Goal: Task Accomplishment & Management: Use online tool/utility

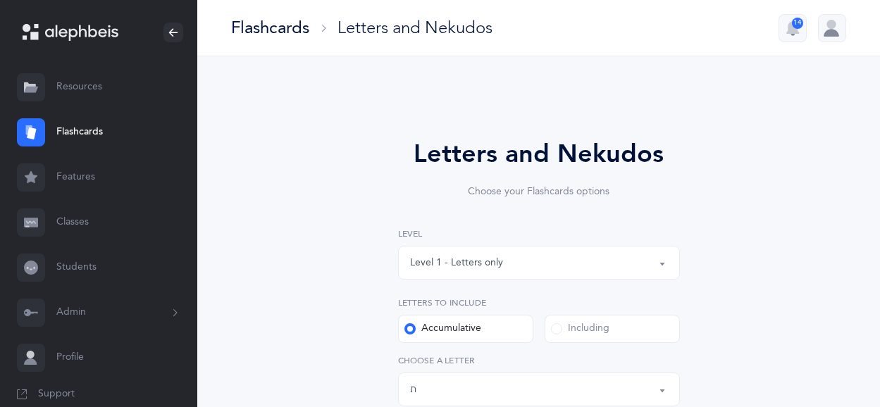
select select "27"
select select "single"
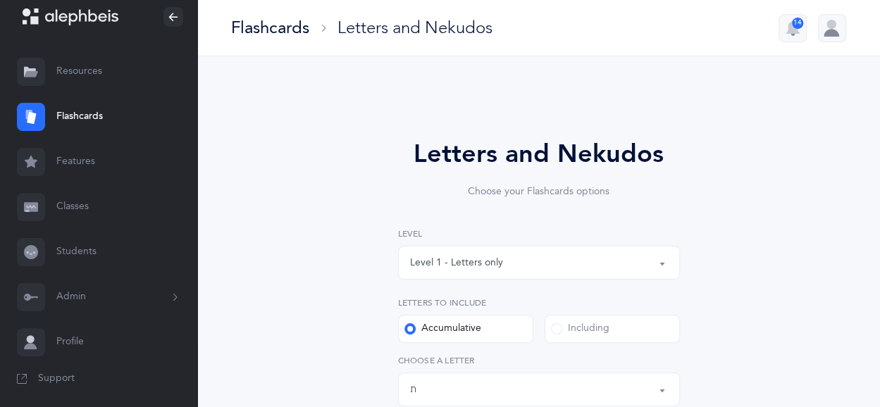
scroll to position [18, 0]
click at [73, 151] on link "Features" at bounding box center [98, 159] width 197 height 45
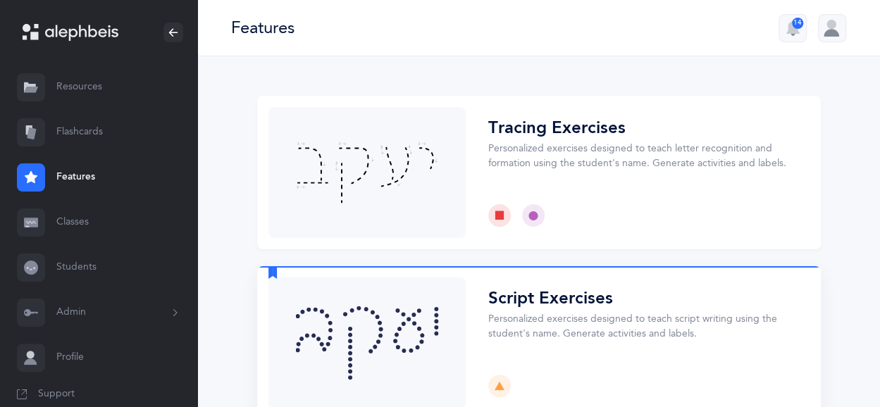
click at [461, 332] on button "Choose" at bounding box center [538, 343] width 563 height 154
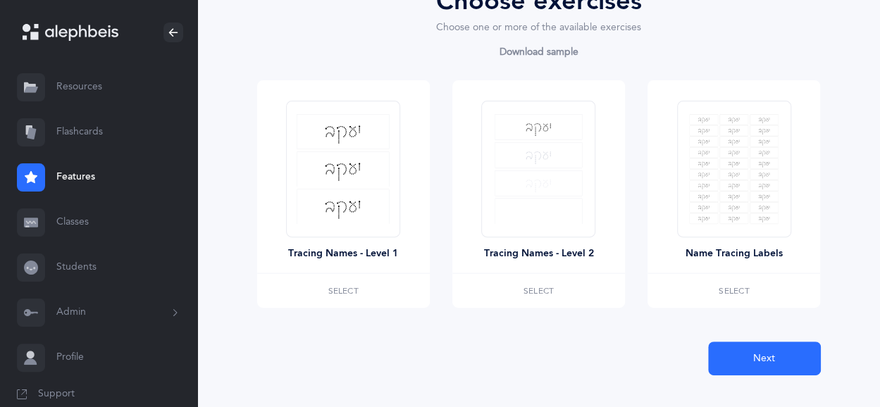
scroll to position [189, 0]
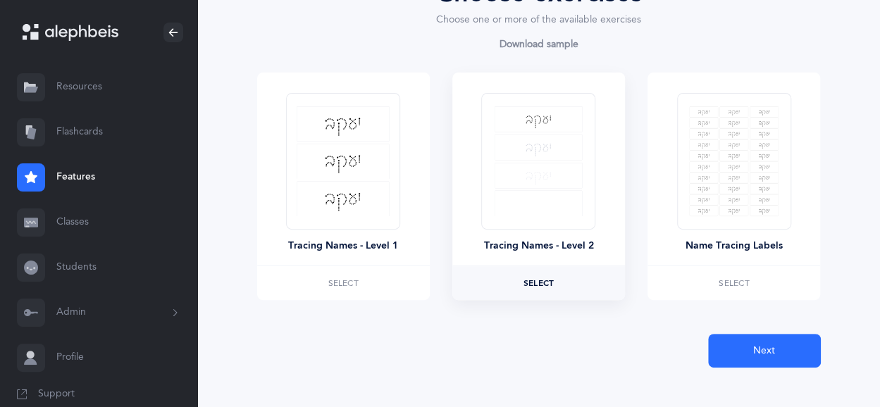
click at [532, 273] on label "Select" at bounding box center [538, 283] width 173 height 34
click at [728, 337] on button "Next" at bounding box center [764, 351] width 113 height 34
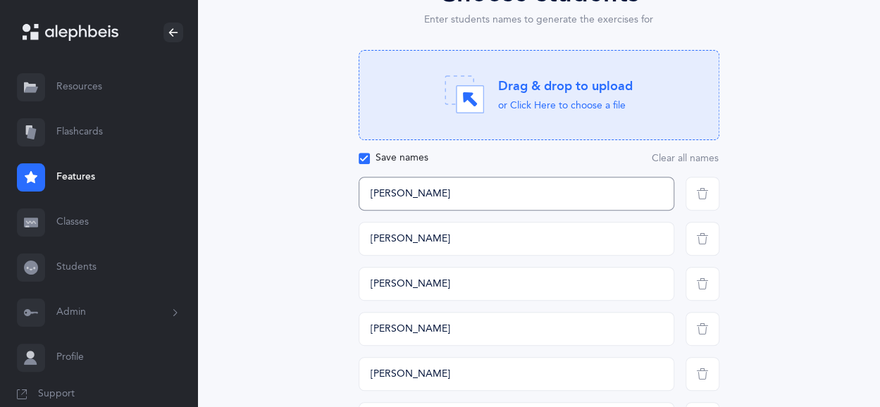
drag, startPoint x: 418, startPoint y: 194, endPoint x: 356, endPoint y: 203, distance: 63.3
click at [356, 203] on div "[PERSON_NAME]" at bounding box center [516, 194] width 327 height 34
drag, startPoint x: 356, startPoint y: 203, endPoint x: 424, endPoint y: 190, distance: 69.5
click at [424, 190] on div "This field is required" at bounding box center [516, 194] width 327 height 34
click at [424, 190] on input "text" at bounding box center [516, 194] width 316 height 34
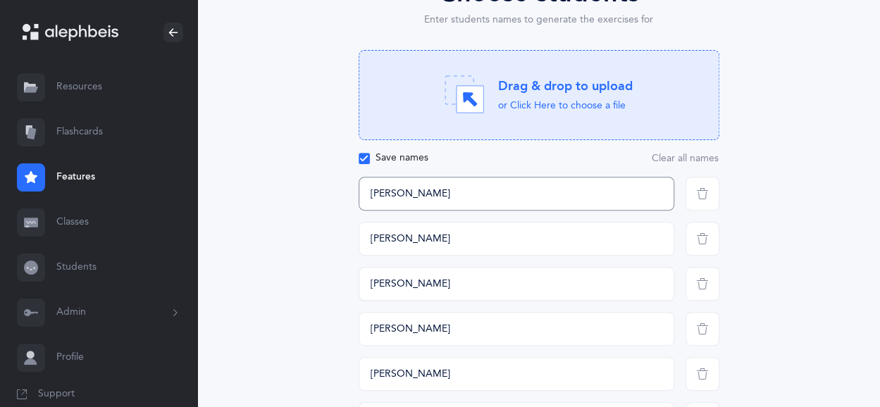
type input "[PERSON_NAME]"
drag, startPoint x: 414, startPoint y: 282, endPoint x: 355, endPoint y: 290, distance: 59.8
click at [355, 290] on div "[PERSON_NAME]" at bounding box center [516, 284] width 327 height 34
type input "מעין"
click at [399, 334] on input "[PERSON_NAME]" at bounding box center [516, 329] width 316 height 34
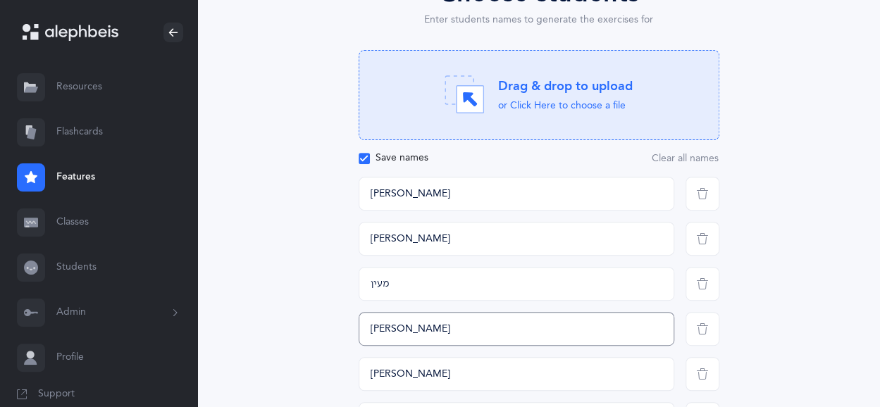
drag, startPoint x: 400, startPoint y: 325, endPoint x: 365, endPoint y: 326, distance: 35.2
click at [365, 326] on input "[PERSON_NAME]" at bounding box center [516, 329] width 316 height 34
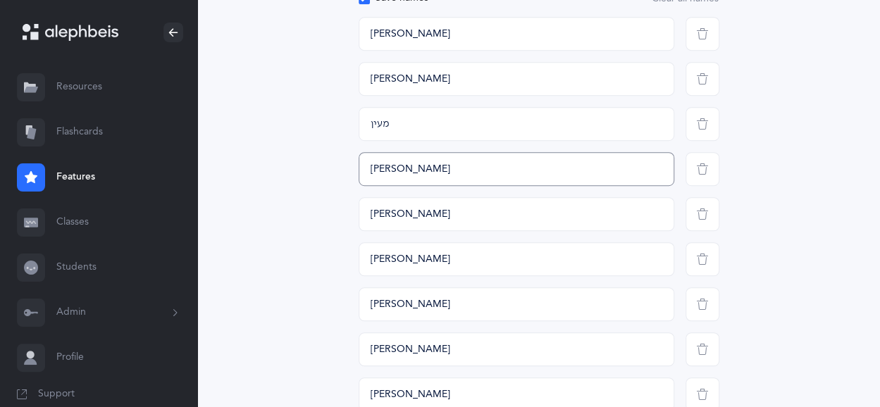
scroll to position [352, 0]
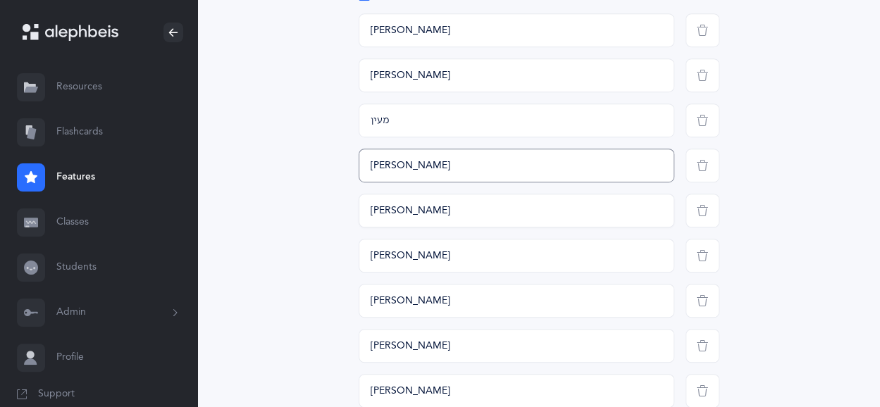
type input "[PERSON_NAME]"
drag, startPoint x: 420, startPoint y: 213, endPoint x: 368, endPoint y: 213, distance: 52.1
click at [368, 213] on input "[PERSON_NAME]" at bounding box center [516, 211] width 316 height 34
type input "מ"
type input "[PERSON_NAME]"
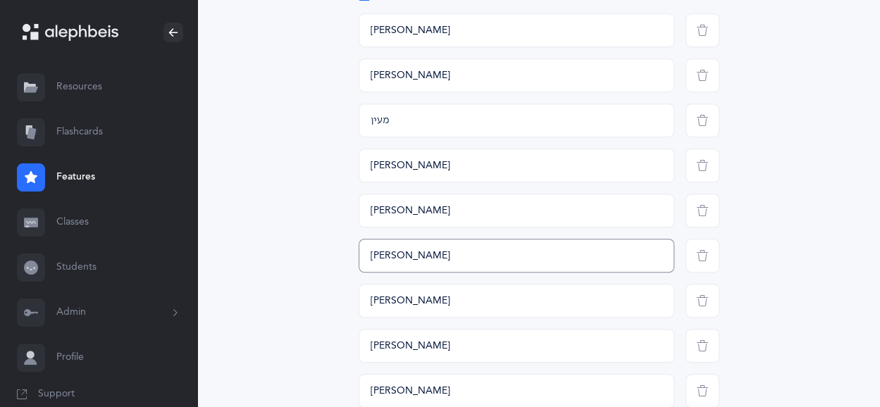
drag, startPoint x: 399, startPoint y: 249, endPoint x: 346, endPoint y: 262, distance: 54.5
type input "ש"
type input "אשחר"
drag, startPoint x: 397, startPoint y: 297, endPoint x: 358, endPoint y: 300, distance: 39.5
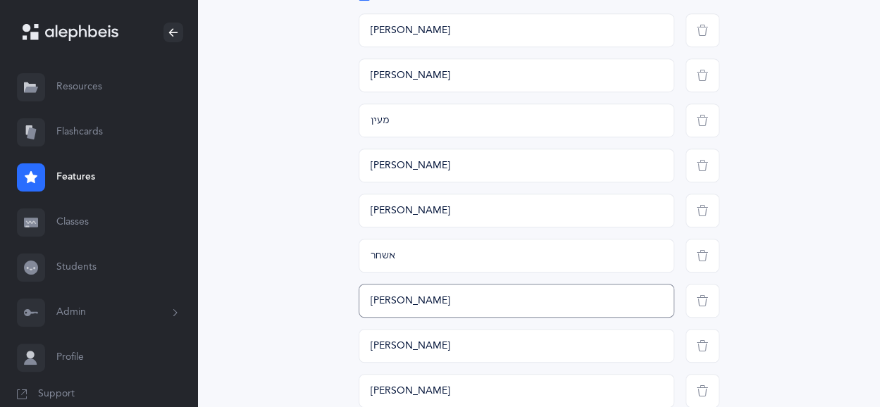
click at [358, 300] on input "[PERSON_NAME]" at bounding box center [516, 301] width 316 height 34
type input "[PERSON_NAME]"
drag, startPoint x: 395, startPoint y: 344, endPoint x: 370, endPoint y: 347, distance: 25.4
click at [370, 347] on input "[PERSON_NAME]" at bounding box center [516, 346] width 316 height 34
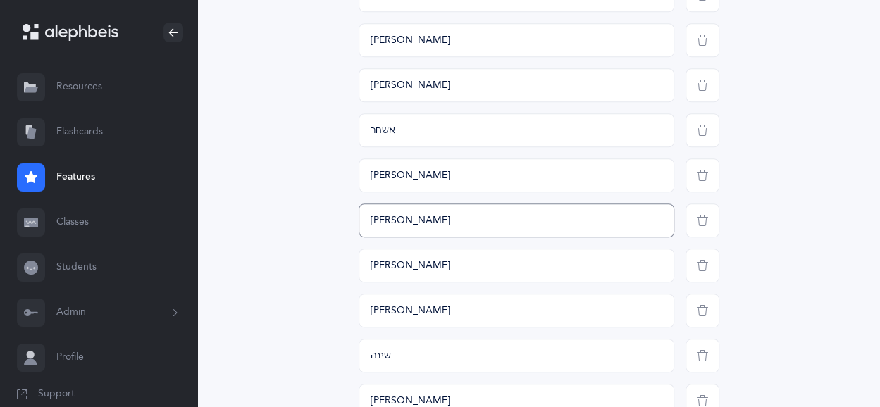
scroll to position [474, 0]
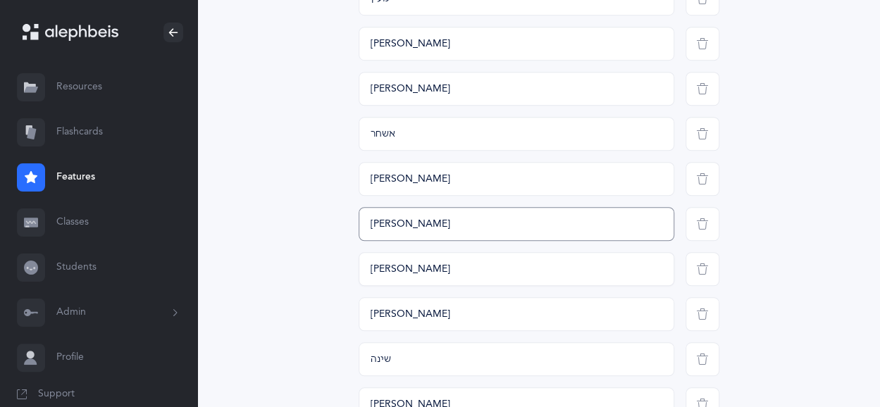
type input "[PERSON_NAME]"
drag, startPoint x: 404, startPoint y: 269, endPoint x: 366, endPoint y: 270, distance: 38.8
click at [366, 270] on input "[PERSON_NAME]" at bounding box center [516, 269] width 316 height 34
type input "[PERSON_NAME]"
drag, startPoint x: 399, startPoint y: 310, endPoint x: 361, endPoint y: 316, distance: 39.3
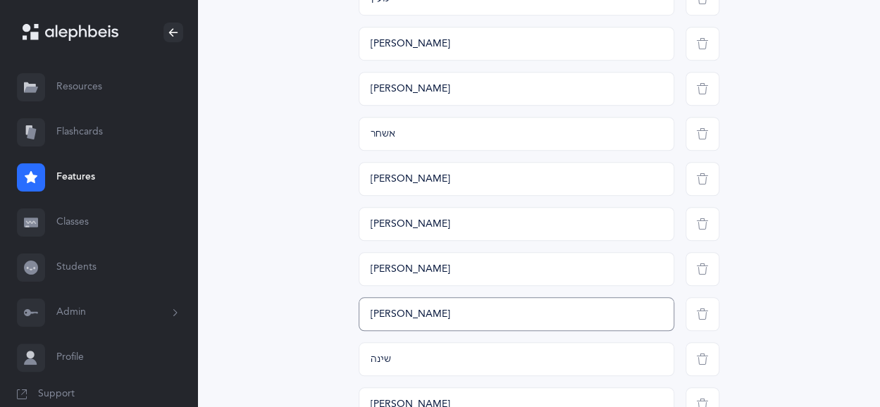
click at [361, 316] on input "[PERSON_NAME]" at bounding box center [516, 314] width 316 height 34
type input "[PERSON_NAME]"
drag, startPoint x: 394, startPoint y: 358, endPoint x: 331, endPoint y: 363, distance: 62.9
click at [331, 363] on div "Choose students Enter students names to generate the exercises for Drag & drop …" at bounding box center [538, 348] width 563 height 1318
type input "ט"
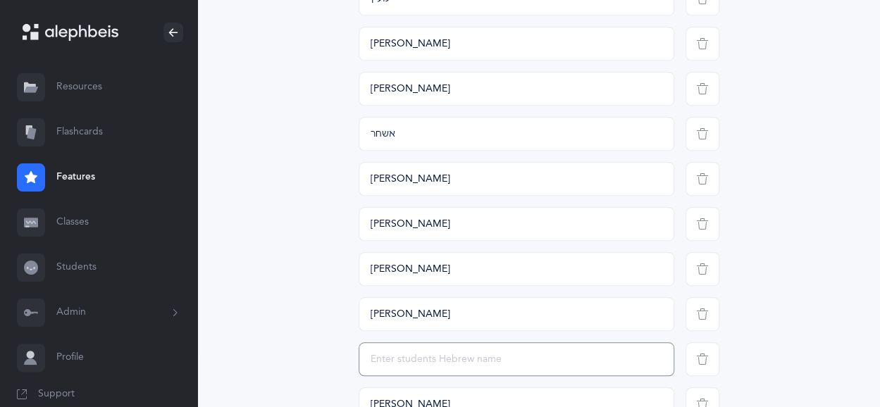
type input "ט"
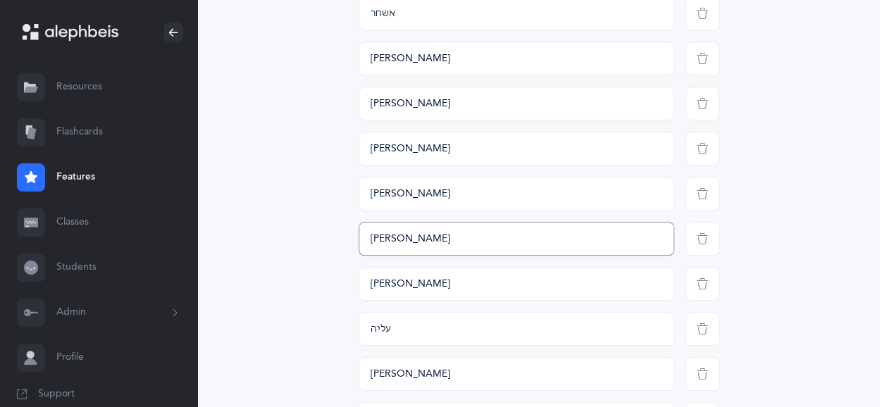
scroll to position [596, 0]
type input "[PERSON_NAME]"
click at [388, 58] on input "[PERSON_NAME]" at bounding box center [516, 57] width 316 height 34
type input "[PERSON_NAME]"
drag, startPoint x: 404, startPoint y: 287, endPoint x: 337, endPoint y: 280, distance: 66.6
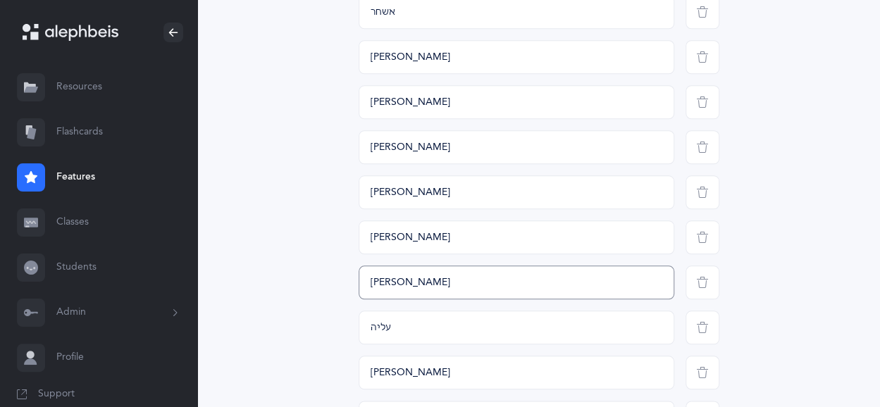
click at [337, 280] on div "Choose students Enter students names to generate the exercises for Drag & drop …" at bounding box center [538, 227] width 563 height 1318
type input "[PERSON_NAME]"
click at [389, 328] on input "עליה" at bounding box center [516, 328] width 316 height 34
drag, startPoint x: 388, startPoint y: 328, endPoint x: 361, endPoint y: 329, distance: 26.8
click at [361, 329] on input "עליה" at bounding box center [516, 328] width 316 height 34
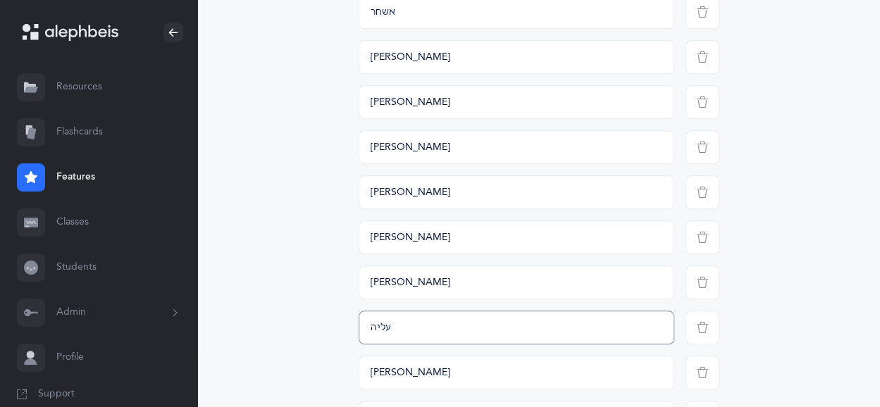
type input "י"
type input "[PERSON_NAME]"
drag, startPoint x: 396, startPoint y: 366, endPoint x: 356, endPoint y: 367, distance: 40.2
click at [356, 367] on div "[PERSON_NAME]" at bounding box center [516, 373] width 327 height 34
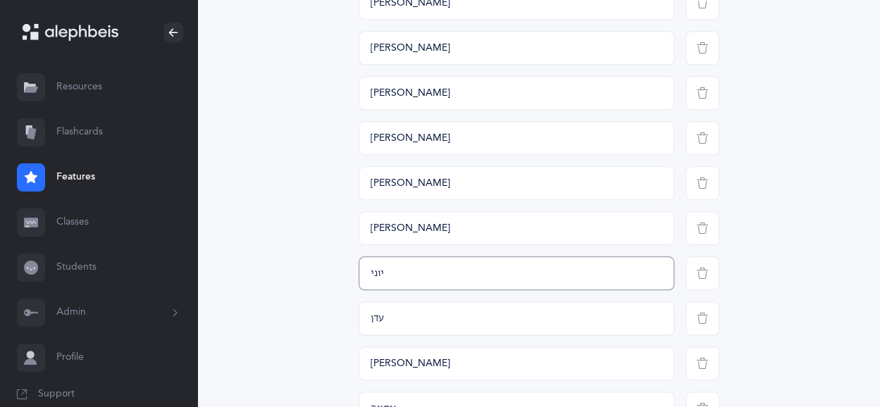
type input "יוני"
drag, startPoint x: 394, startPoint y: 322, endPoint x: 365, endPoint y: 324, distance: 29.0
click at [365, 324] on input "עדן" at bounding box center [516, 318] width 316 height 34
type input "[PERSON_NAME]"
drag, startPoint x: 397, startPoint y: 363, endPoint x: 367, endPoint y: 368, distance: 30.7
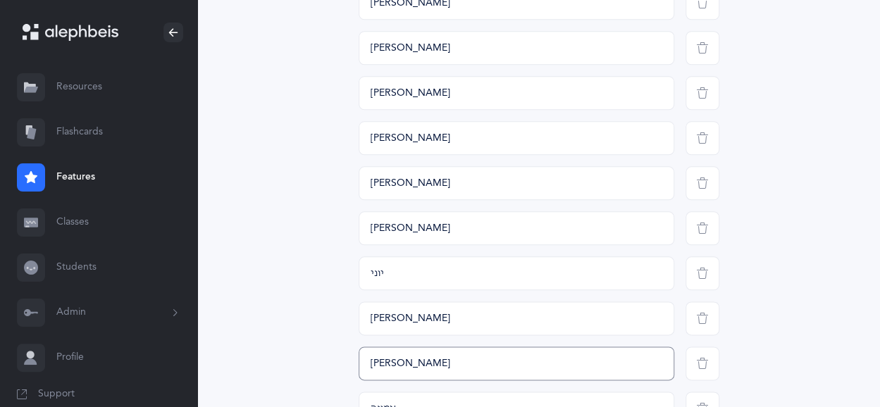
click at [367, 368] on input "[PERSON_NAME]" at bounding box center [516, 364] width 316 height 34
drag, startPoint x: 397, startPoint y: 365, endPoint x: 347, endPoint y: 365, distance: 50.7
click at [347, 365] on div "Choose students Enter students names to generate the exercises for Drag & drop …" at bounding box center [538, 127] width 563 height 1318
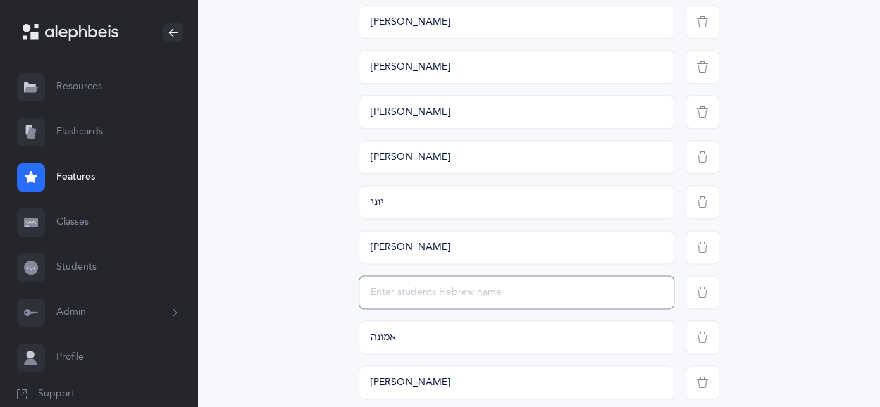
scroll to position [768, 0]
type input "[PERSON_NAME]"
drag, startPoint x: 480, startPoint y: 335, endPoint x: 347, endPoint y: 337, distance: 133.1
click at [347, 337] on div "Choose students Enter students names to generate the exercises for Drag & drop …" at bounding box center [538, 55] width 563 height 1318
type input "ישראל"
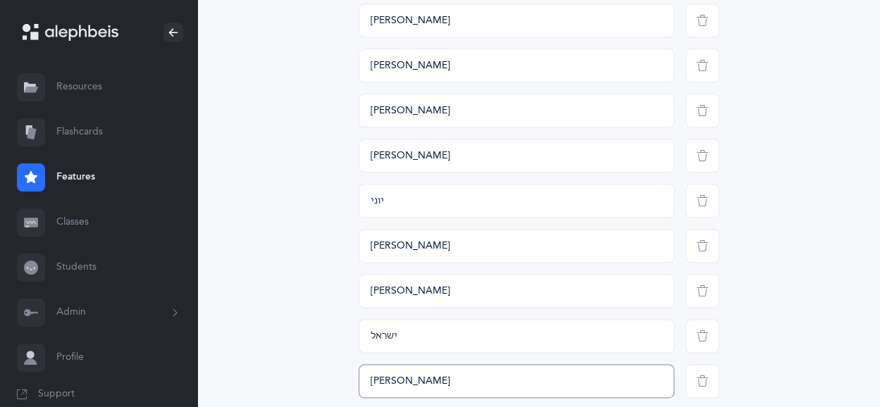
drag, startPoint x: 389, startPoint y: 381, endPoint x: 364, endPoint y: 382, distance: 24.7
click at [364, 382] on input "[PERSON_NAME]" at bounding box center [516, 381] width 316 height 34
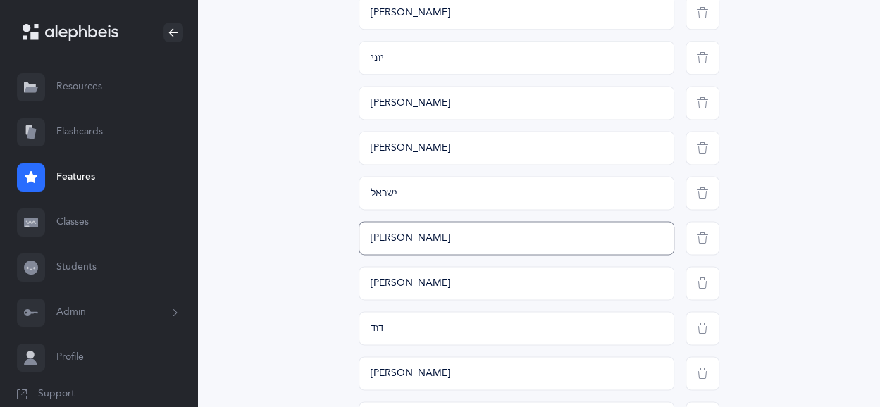
scroll to position [925, 0]
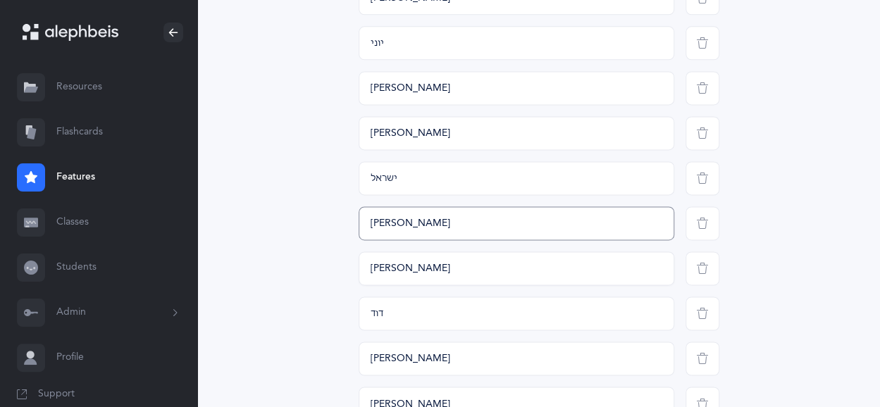
type input "[PERSON_NAME]"
click at [417, 264] on input "[PERSON_NAME]" at bounding box center [516, 268] width 316 height 34
click at [415, 268] on input "[PERSON_NAME]" at bounding box center [516, 268] width 316 height 34
drag, startPoint x: 408, startPoint y: 266, endPoint x: 365, endPoint y: 270, distance: 43.8
click at [365, 270] on input "[PERSON_NAME]" at bounding box center [516, 268] width 316 height 34
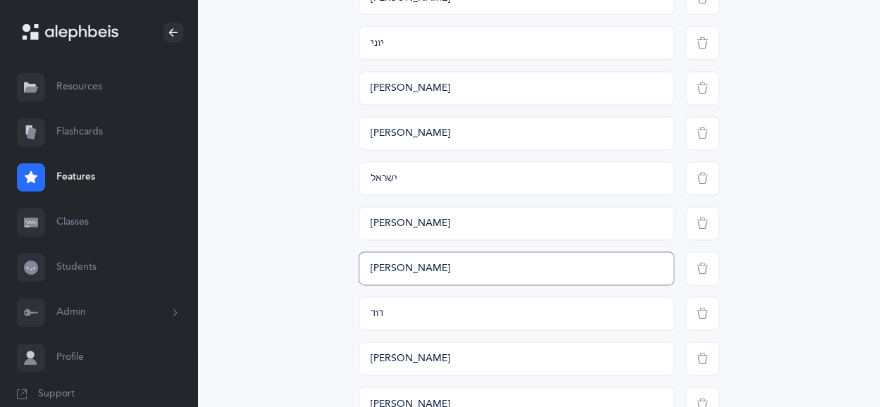
type input "מ"
type input "צ"
type input "נח"
drag, startPoint x: 393, startPoint y: 318, endPoint x: 368, endPoint y: 323, distance: 25.8
click at [368, 323] on input "דוד" at bounding box center [516, 314] width 316 height 34
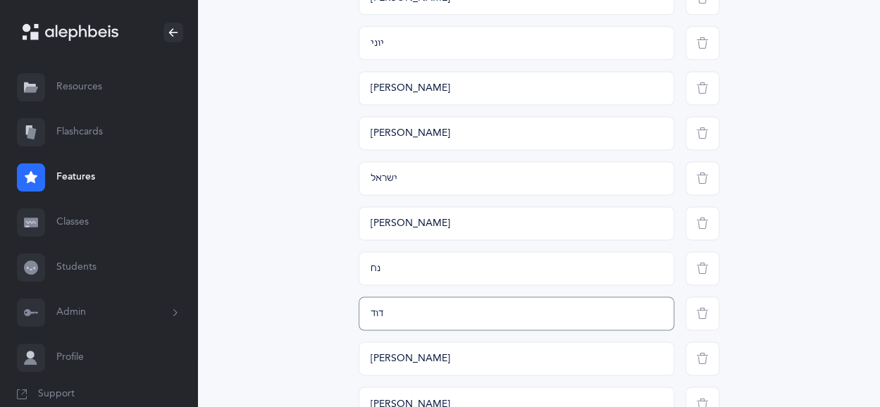
click at [368, 323] on input "דוד" at bounding box center [516, 314] width 316 height 34
drag, startPoint x: 386, startPoint y: 321, endPoint x: 359, endPoint y: 316, distance: 27.2
click at [359, 316] on input "דוד" at bounding box center [516, 314] width 316 height 34
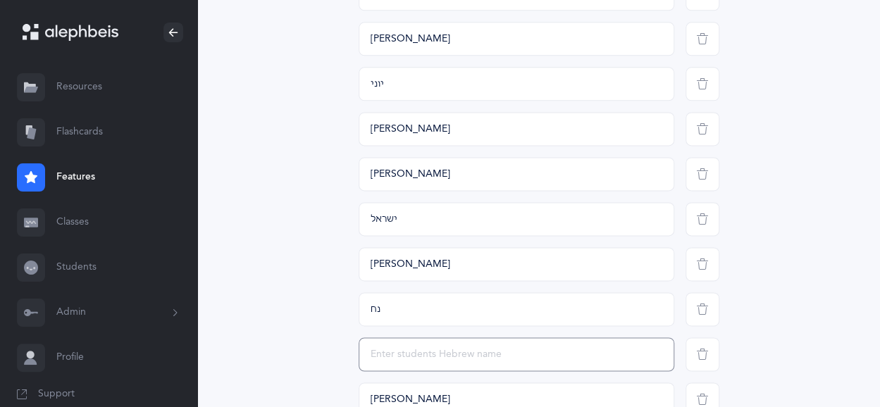
scroll to position [903, 0]
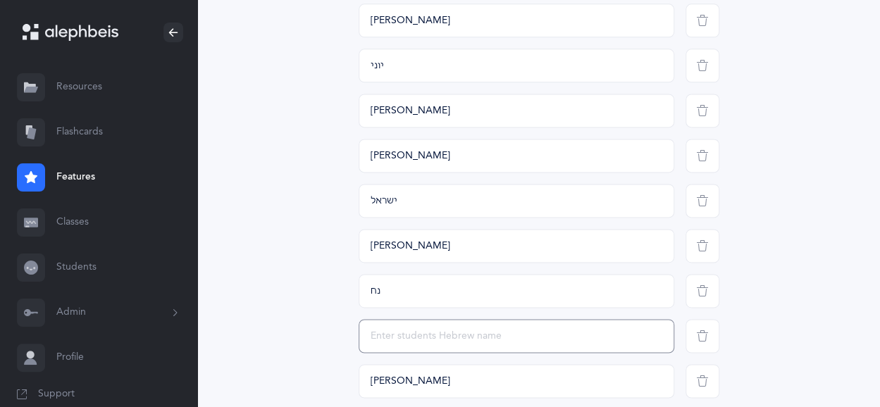
type input "ט"
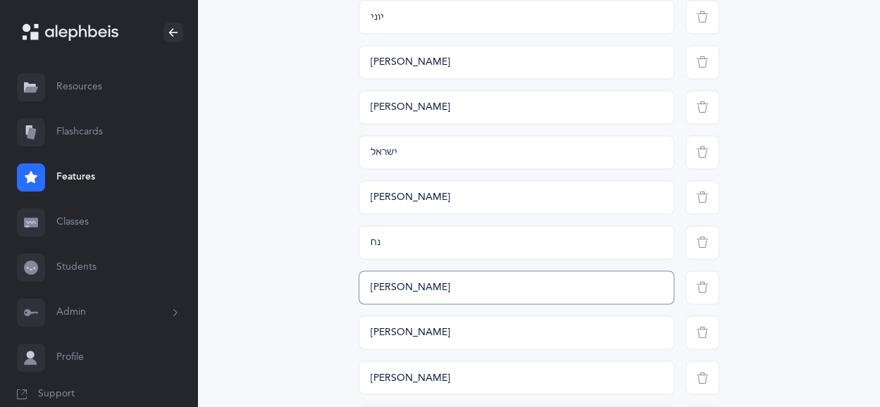
scroll to position [955, 0]
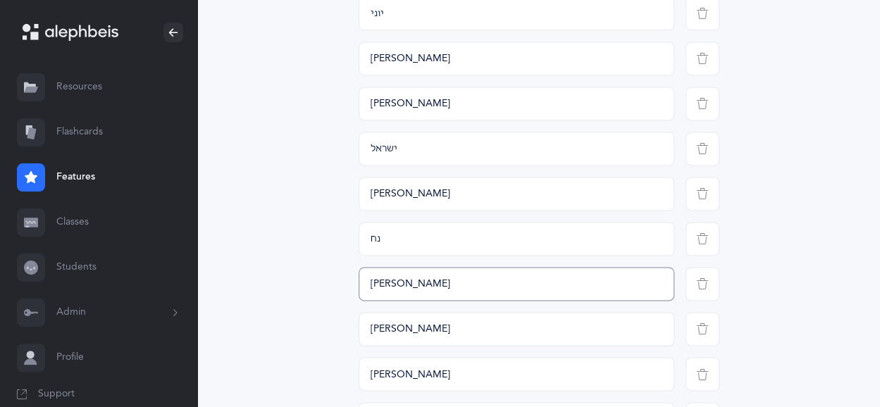
type input "[PERSON_NAME]"
drag, startPoint x: 429, startPoint y: 335, endPoint x: 350, endPoint y: 332, distance: 79.0
drag, startPoint x: 397, startPoint y: 371, endPoint x: 356, endPoint y: 370, distance: 41.6
click at [356, 370] on div "[PERSON_NAME]" at bounding box center [516, 374] width 327 height 34
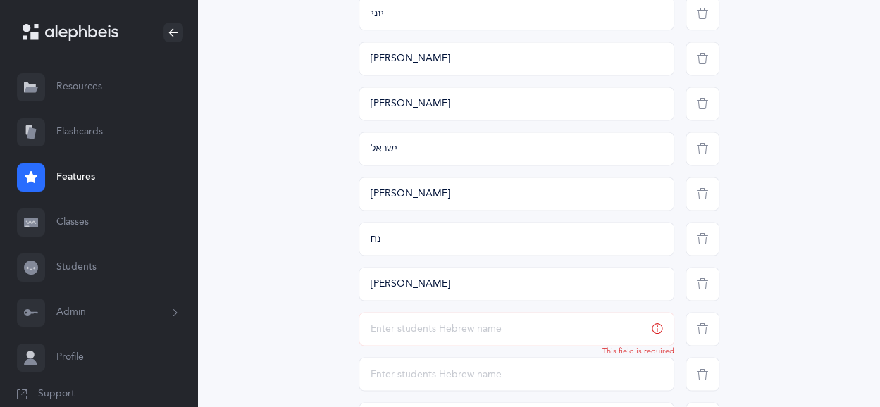
click at [711, 331] on span "button" at bounding box center [702, 329] width 34 height 34
click at [703, 336] on span "button" at bounding box center [702, 329] width 34 height 34
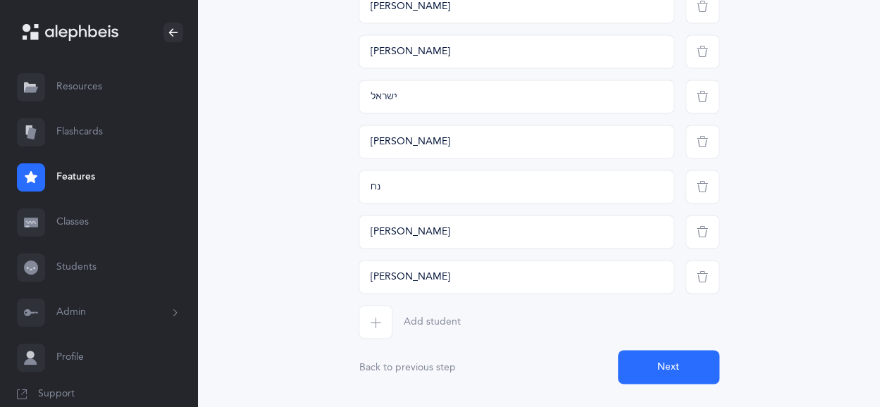
scroll to position [1040, 0]
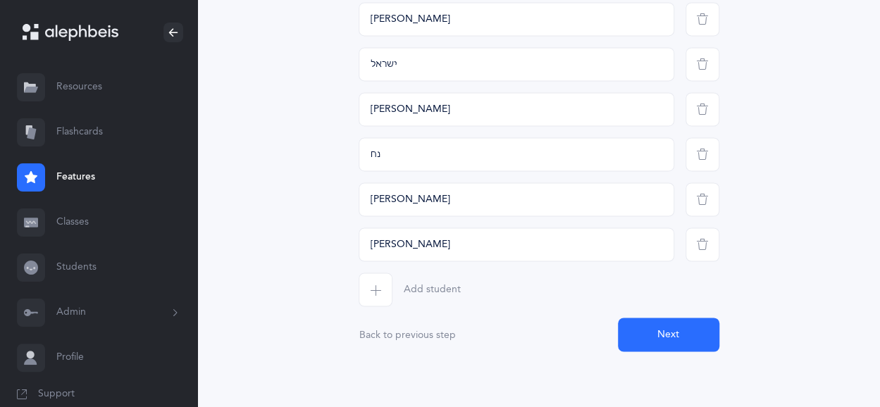
click at [697, 249] on span "button" at bounding box center [702, 244] width 34 height 34
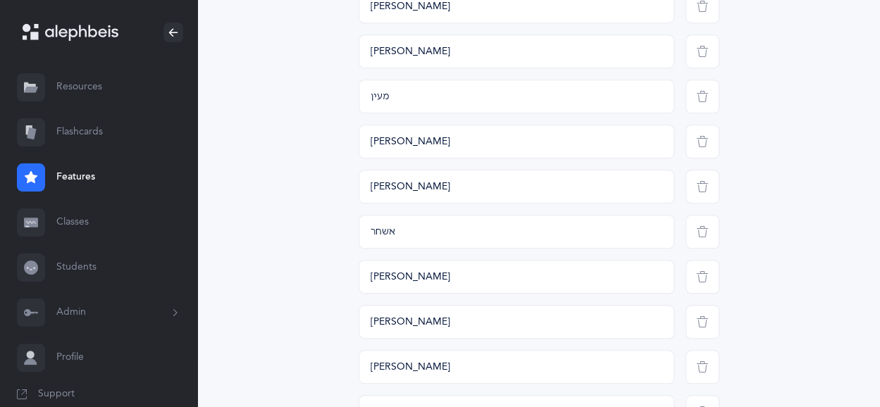
scroll to position [363, 0]
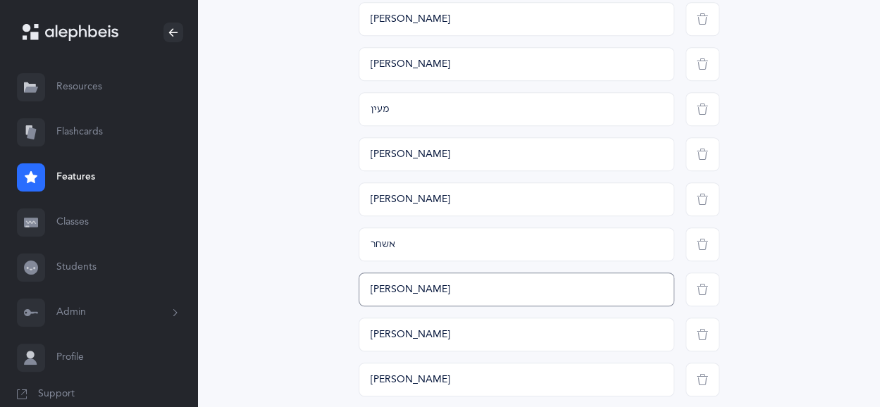
click at [385, 288] on input "[PERSON_NAME]" at bounding box center [516, 290] width 316 height 34
click at [387, 288] on input "[PERSON_NAME]" at bounding box center [516, 290] width 316 height 34
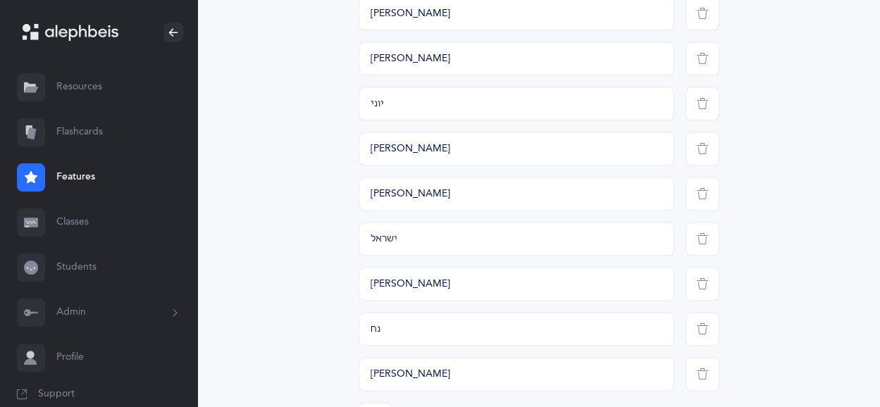
scroll to position [994, 0]
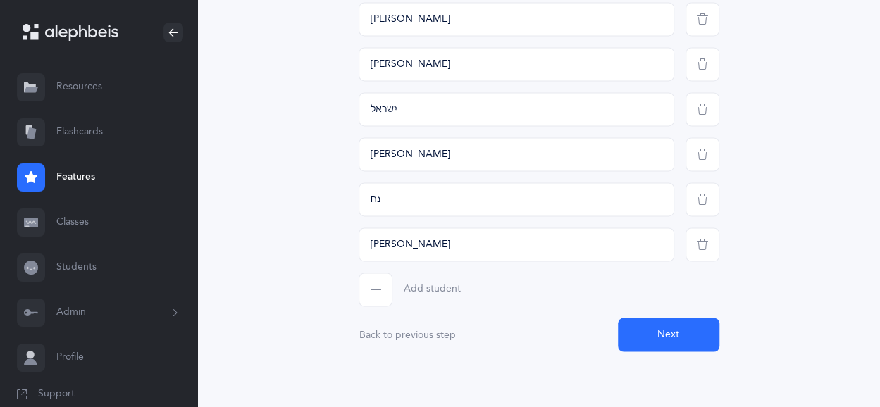
type input "[PERSON_NAME]"
click at [368, 290] on span "button" at bounding box center [375, 290] width 34 height 34
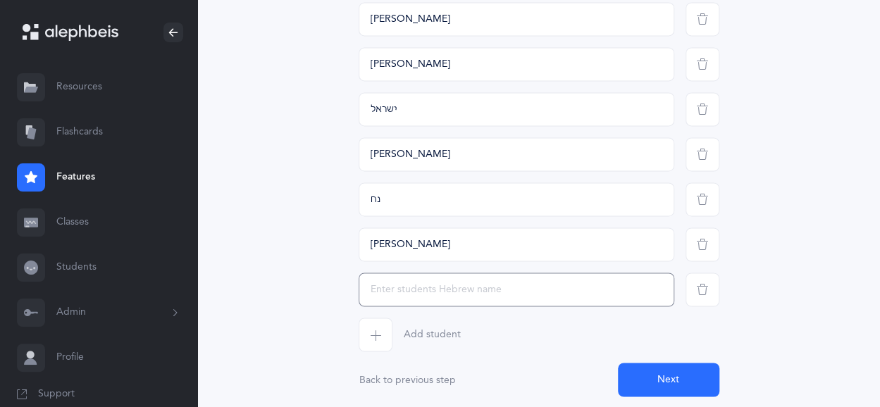
click at [393, 292] on input "text" at bounding box center [516, 290] width 316 height 34
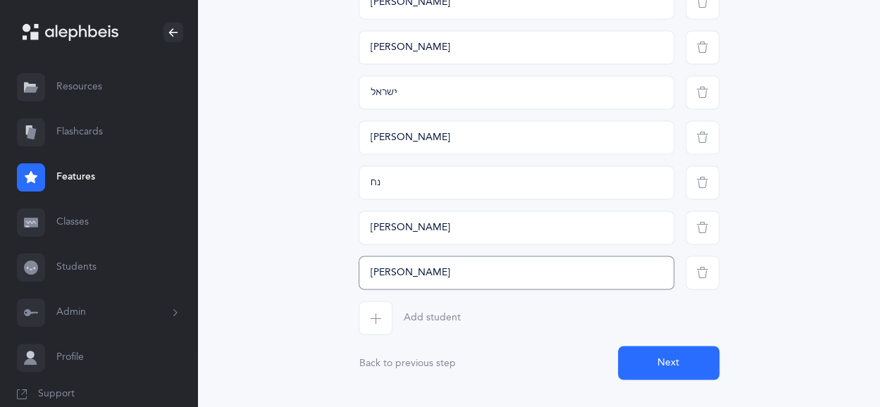
scroll to position [1023, 0]
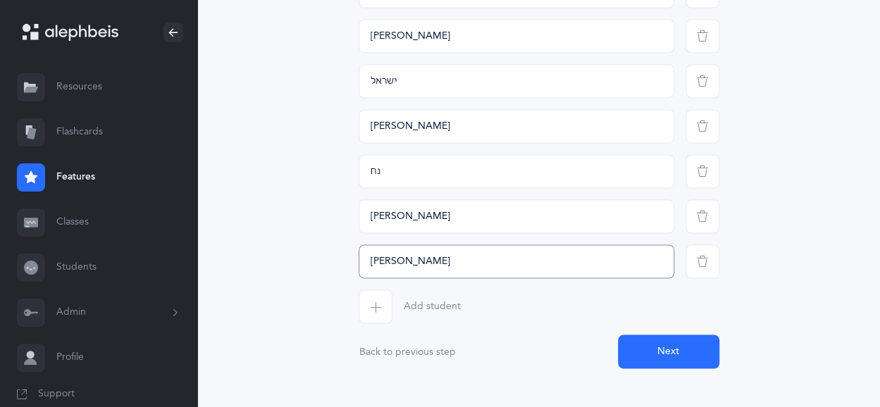
type input "[PERSON_NAME]"
click at [667, 354] on button "Next" at bounding box center [668, 352] width 101 height 34
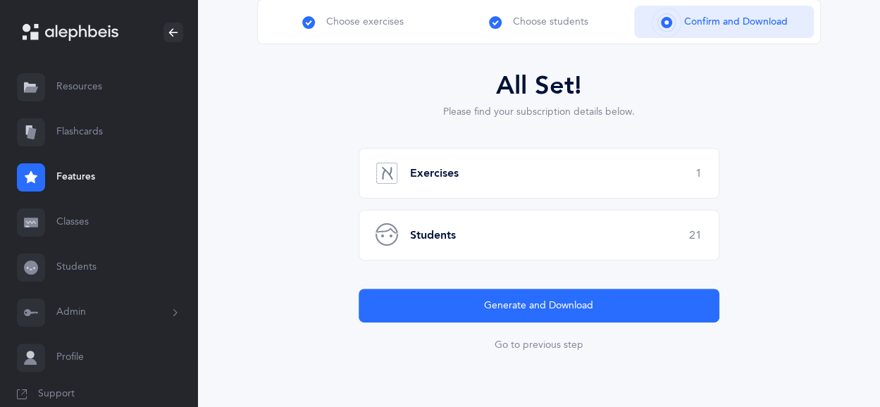
scroll to position [96, 0]
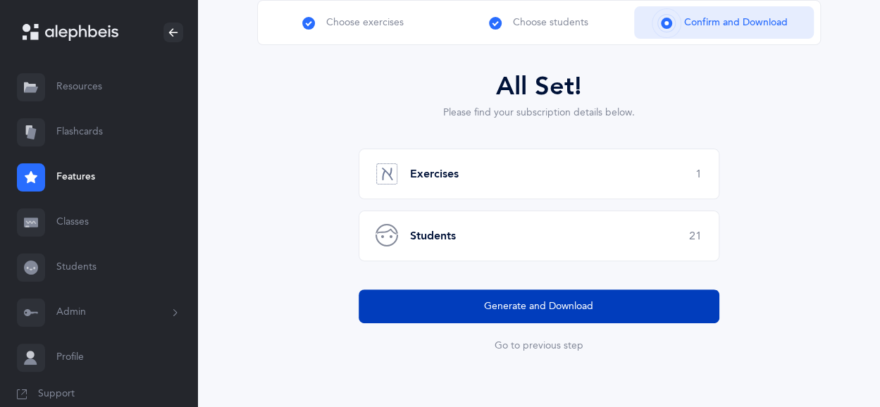
click at [494, 299] on span "Generate and Download" at bounding box center [538, 306] width 109 height 15
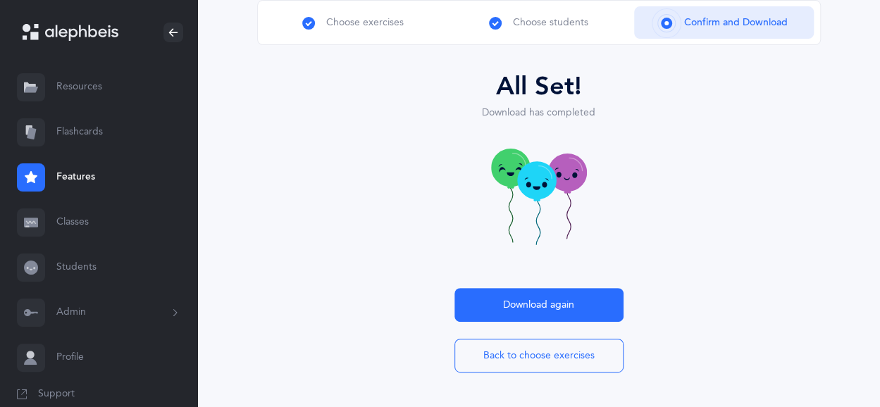
click at [89, 130] on link "Flashcards" at bounding box center [98, 132] width 197 height 45
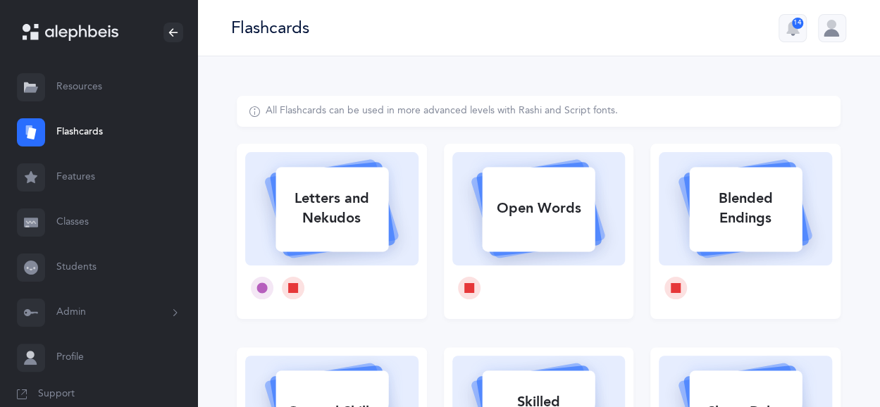
click at [349, 237] on rect at bounding box center [331, 209] width 113 height 85
select select "27"
select select "single"
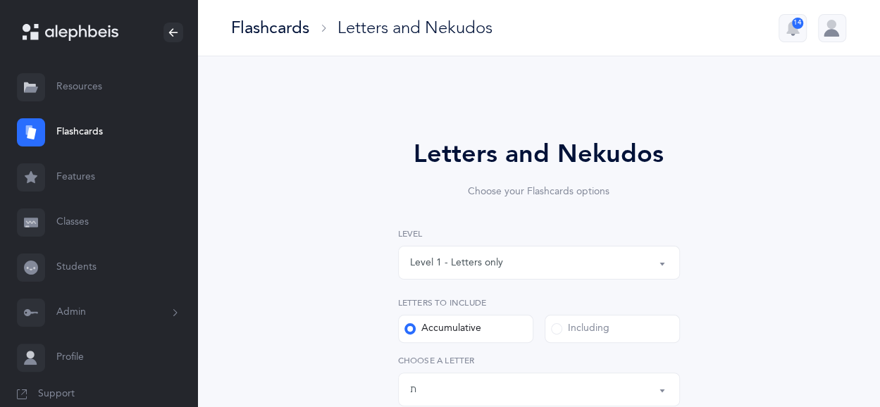
click at [554, 339] on label "Including" at bounding box center [611, 329] width 135 height 28
click at [0, 0] on input "Including" at bounding box center [0, 0] width 0 height 0
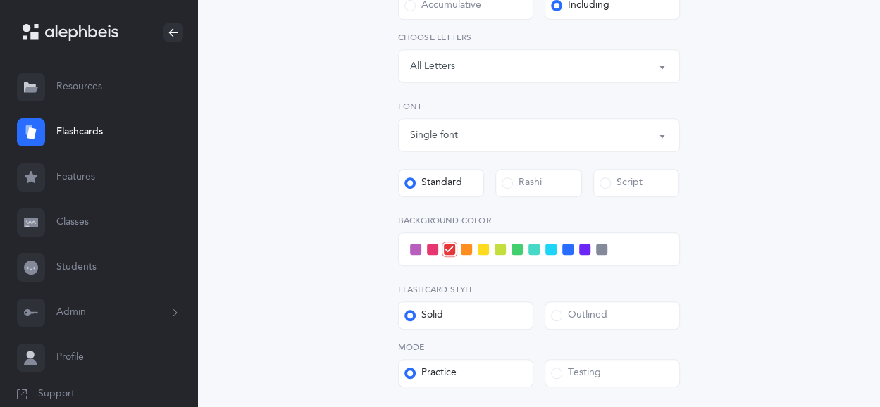
scroll to position [335, 0]
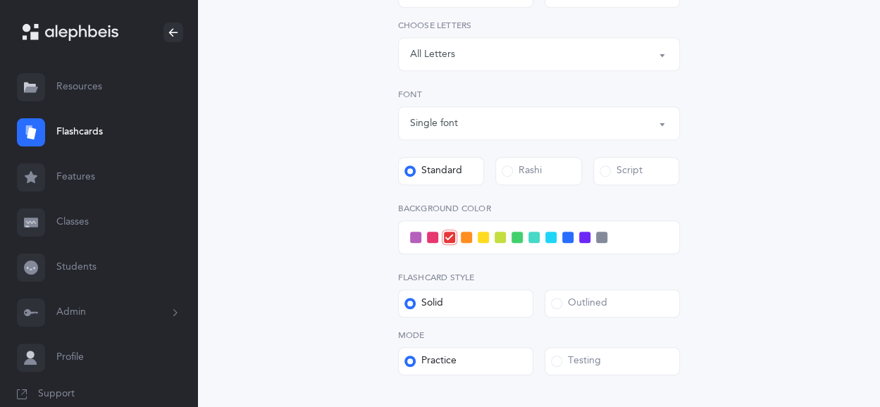
click at [531, 240] on span at bounding box center [533, 237] width 11 height 11
click at [0, 0] on input "checkbox" at bounding box center [0, 0] width 0 height 0
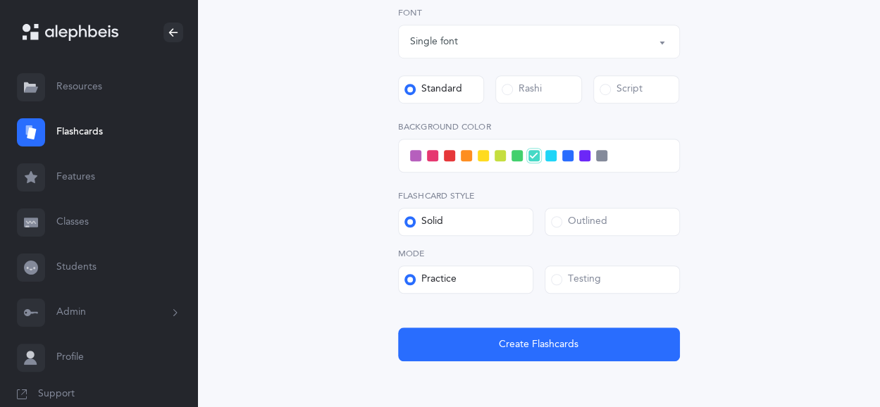
scroll to position [437, 0]
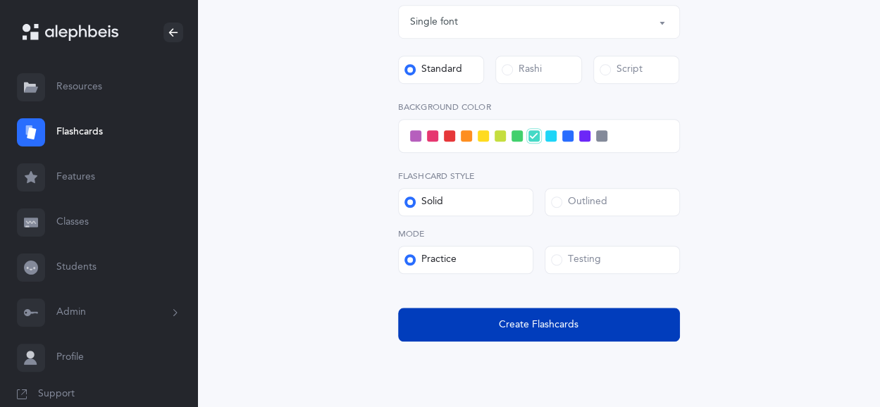
click at [549, 315] on button "Create Flashcards" at bounding box center [539, 325] width 282 height 34
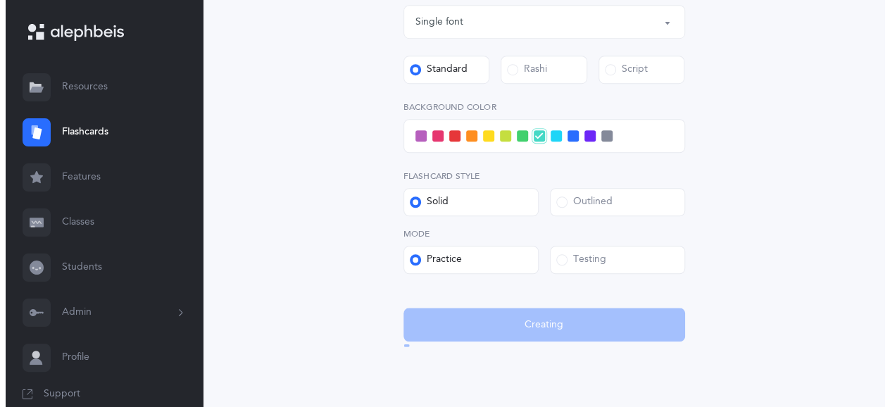
scroll to position [0, 0]
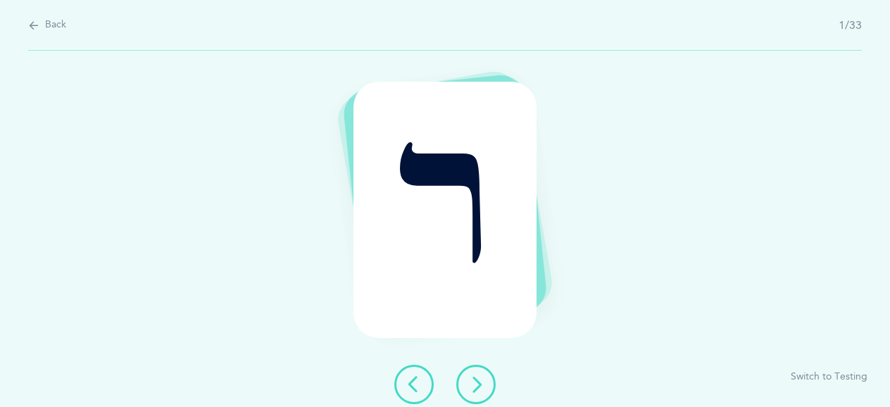
click at [473, 394] on button at bounding box center [475, 384] width 39 height 39
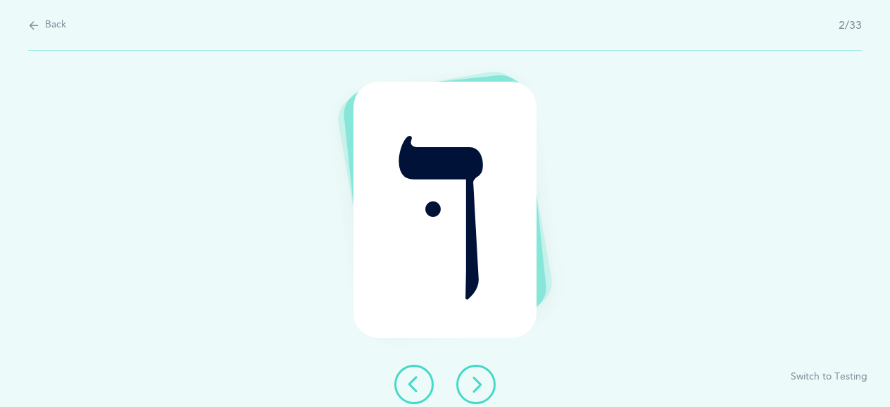
click at [473, 395] on button at bounding box center [475, 384] width 39 height 39
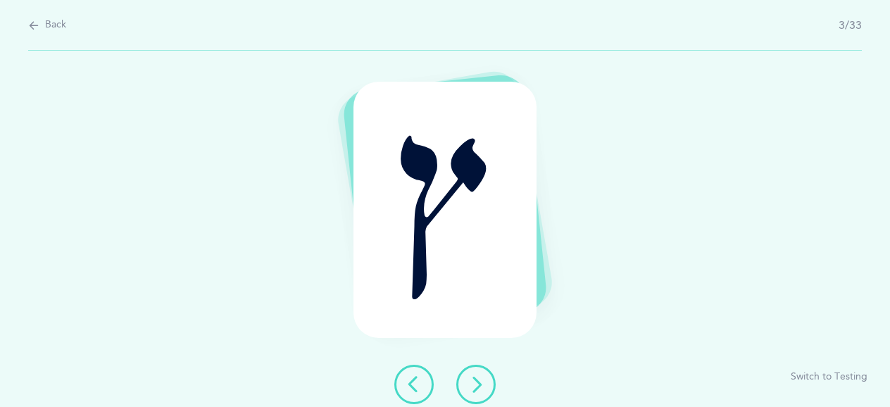
click at [473, 385] on icon at bounding box center [476, 384] width 17 height 17
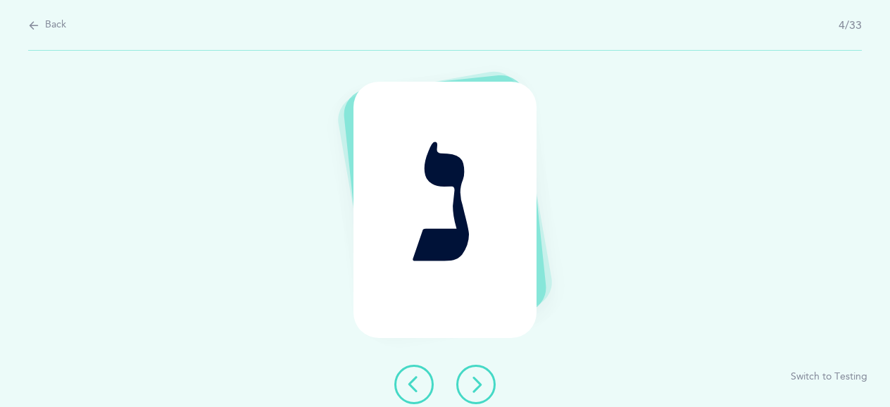
click at [473, 385] on icon at bounding box center [476, 384] width 17 height 17
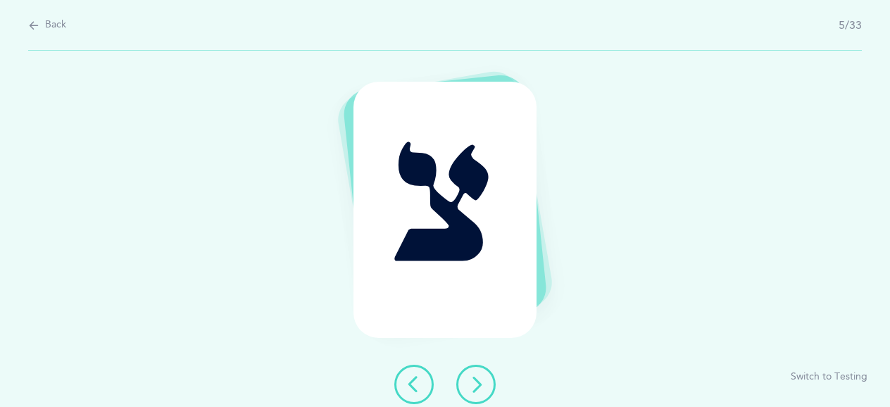
click at [473, 385] on icon at bounding box center [476, 384] width 17 height 17
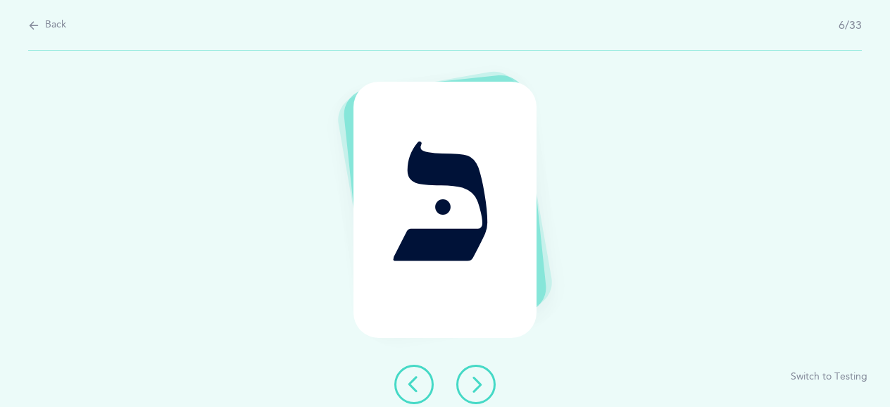
click at [474, 384] on icon at bounding box center [476, 384] width 17 height 17
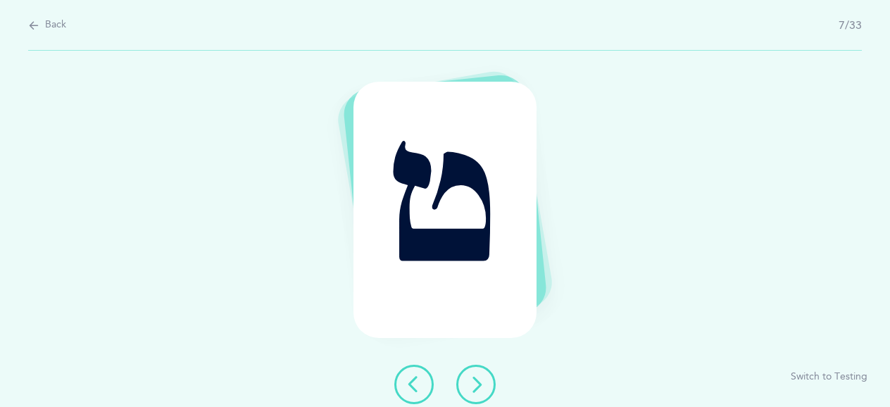
click at [474, 384] on icon at bounding box center [476, 384] width 17 height 17
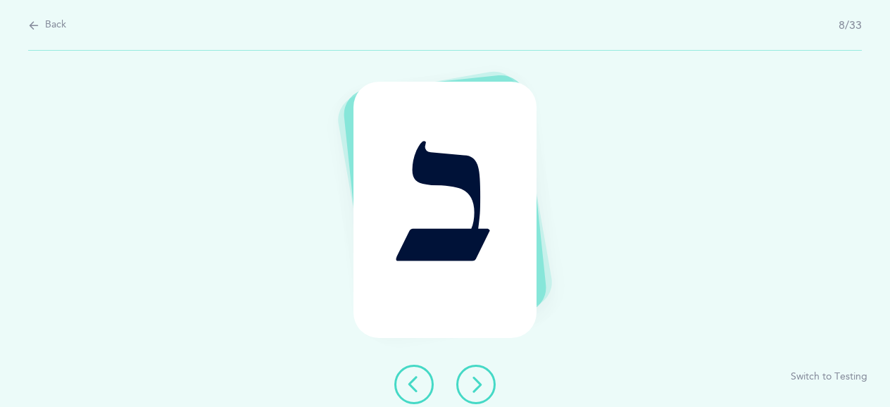
click at [474, 384] on icon at bounding box center [476, 384] width 17 height 17
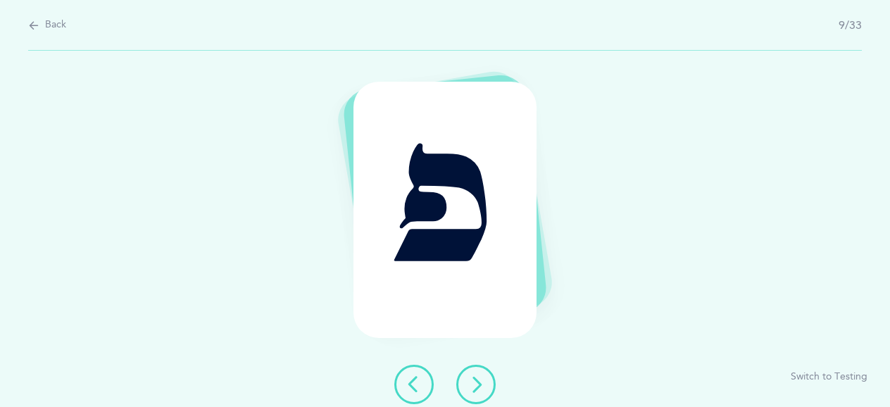
click at [474, 384] on icon at bounding box center [476, 384] width 17 height 17
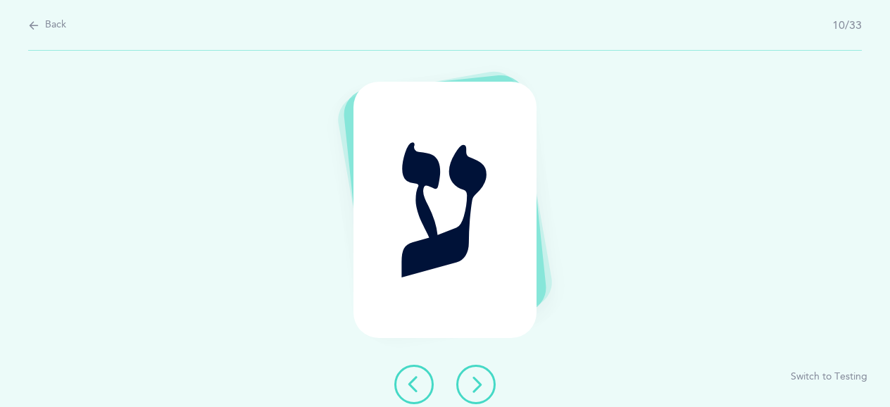
click at [474, 384] on icon at bounding box center [476, 384] width 17 height 17
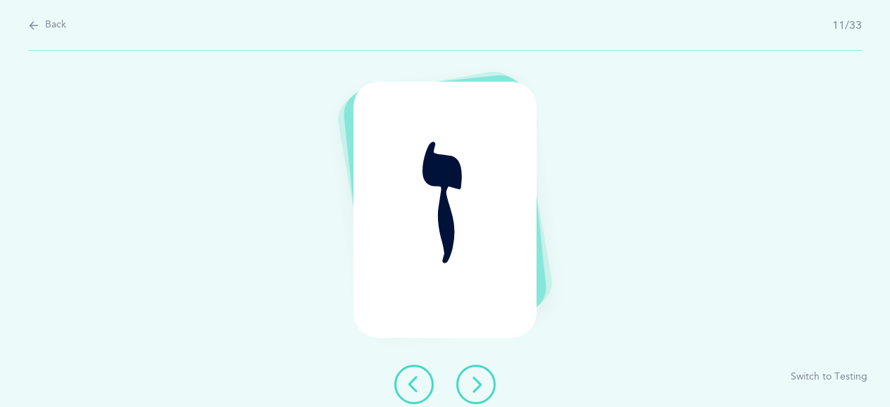
click at [473, 378] on icon at bounding box center [476, 384] width 17 height 17
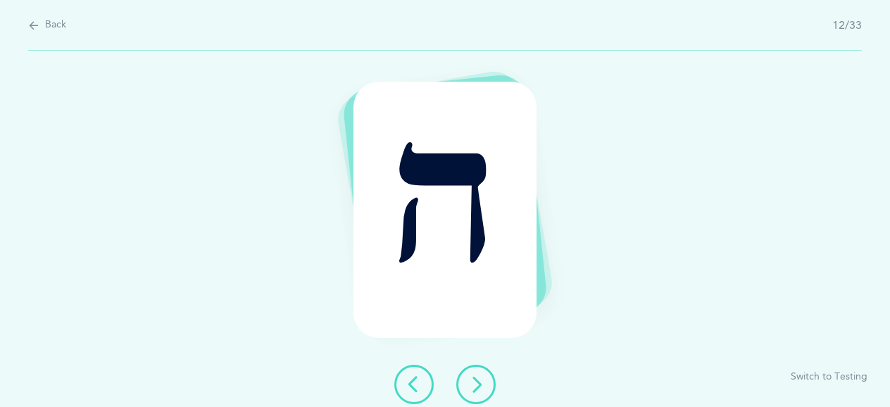
click at [473, 378] on icon at bounding box center [476, 384] width 17 height 17
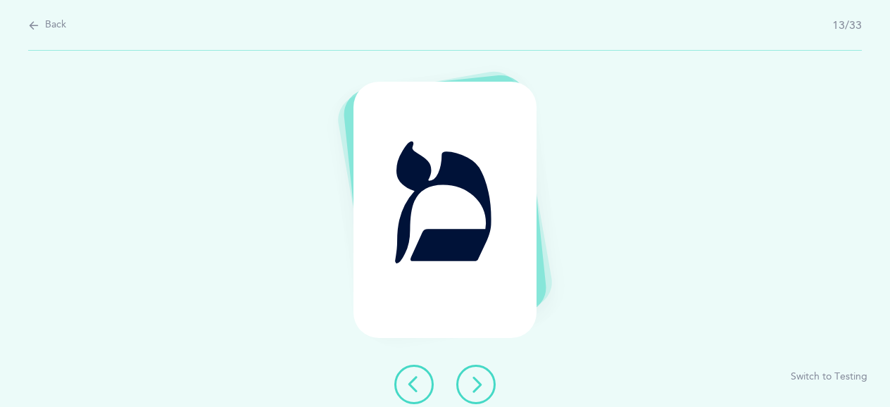
click at [473, 378] on icon at bounding box center [476, 384] width 17 height 17
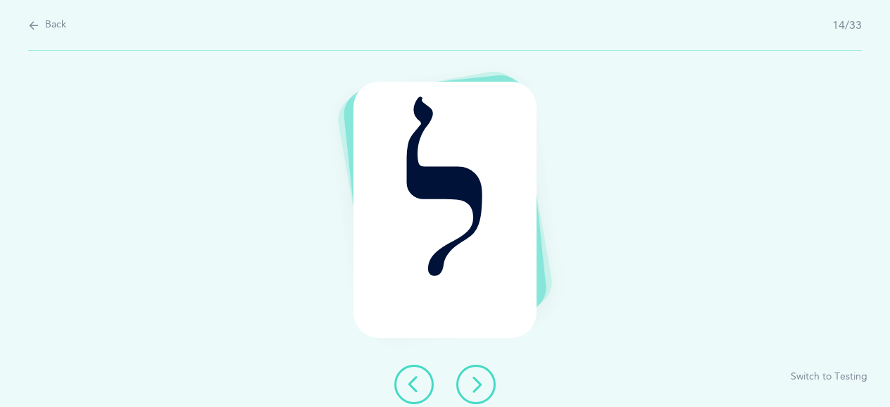
click at [478, 373] on button at bounding box center [475, 384] width 39 height 39
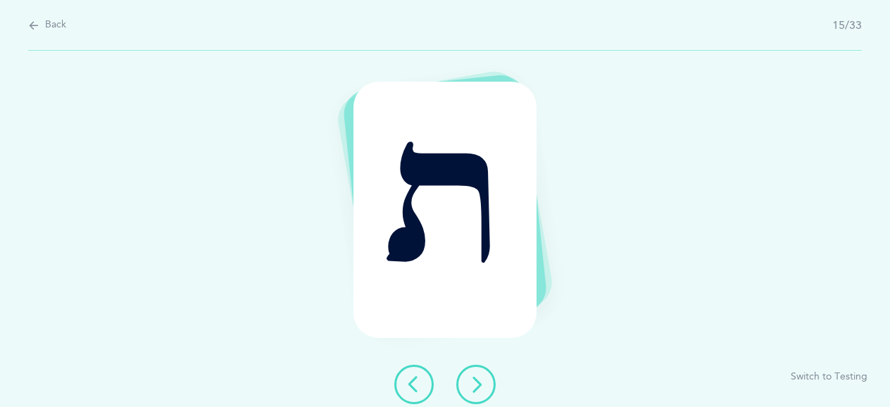
click at [478, 374] on button at bounding box center [475, 384] width 39 height 39
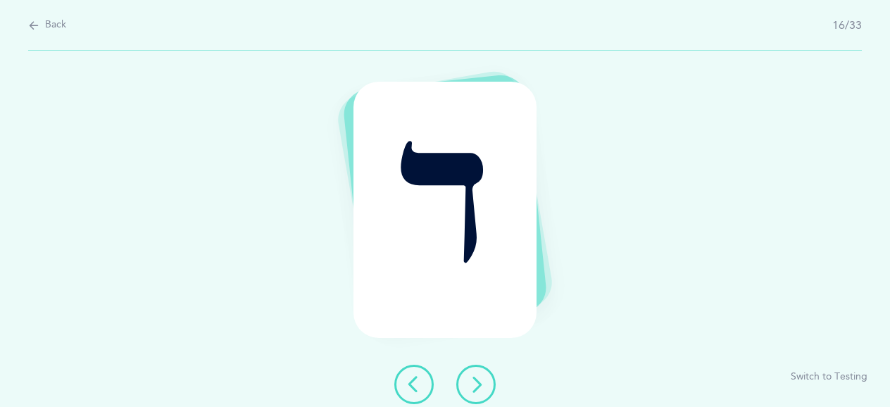
click at [478, 374] on button at bounding box center [475, 384] width 39 height 39
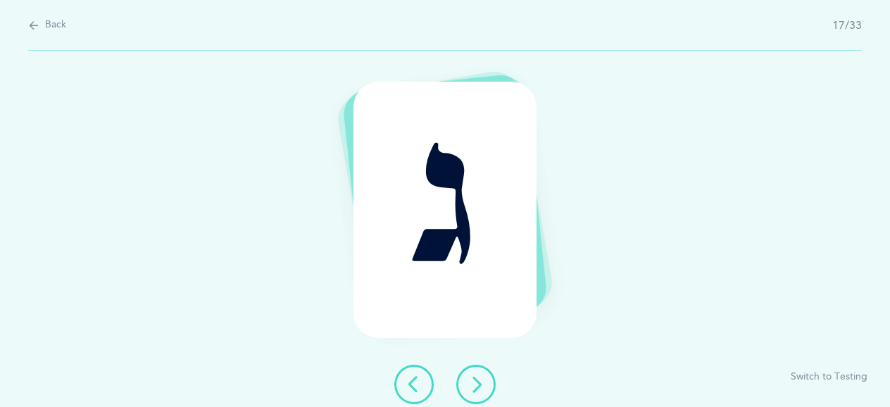
click at [478, 374] on button at bounding box center [475, 384] width 39 height 39
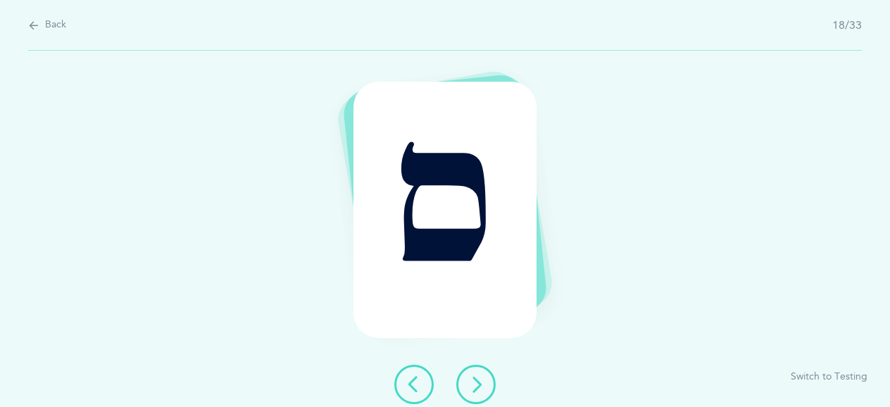
click at [478, 374] on button at bounding box center [475, 384] width 39 height 39
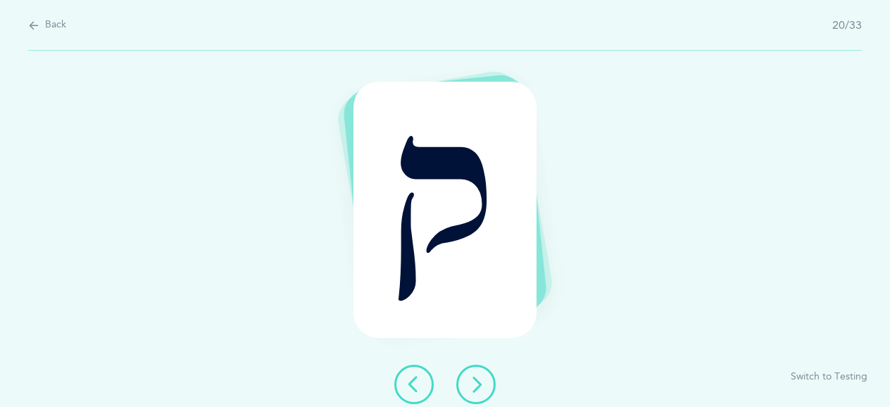
click at [478, 374] on button at bounding box center [475, 384] width 39 height 39
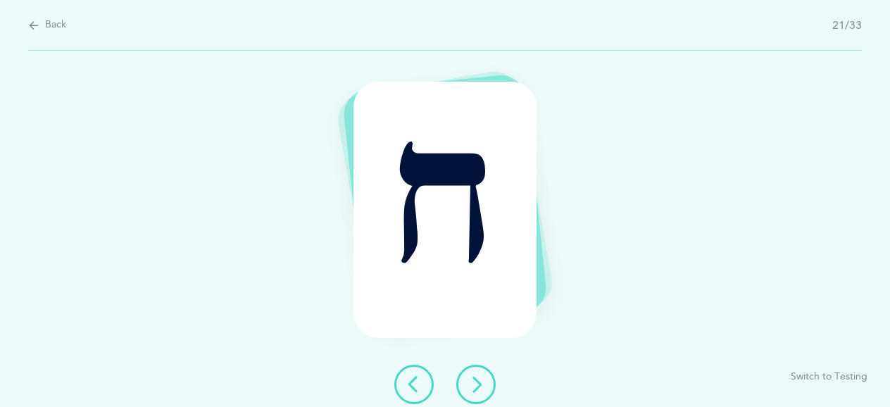
click at [478, 374] on button at bounding box center [475, 384] width 39 height 39
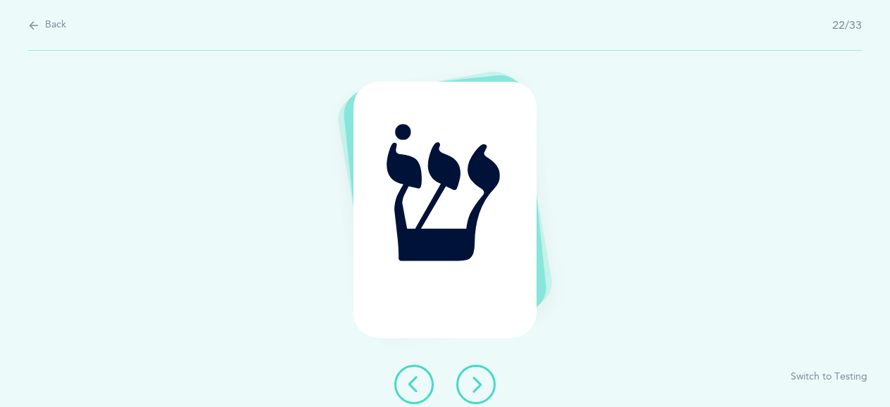
click at [478, 374] on button at bounding box center [475, 384] width 39 height 39
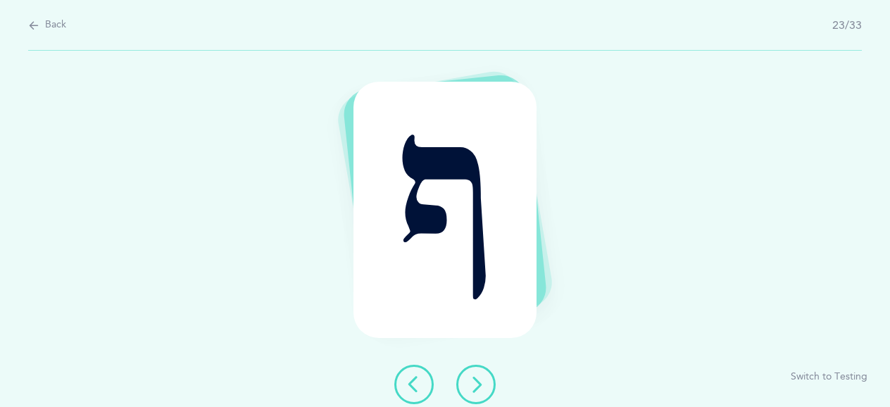
click at [478, 368] on button at bounding box center [475, 384] width 39 height 39
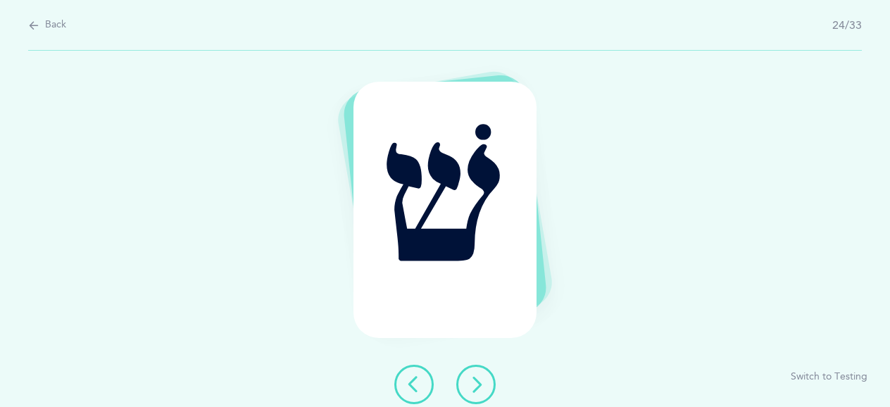
click at [478, 368] on button at bounding box center [475, 384] width 39 height 39
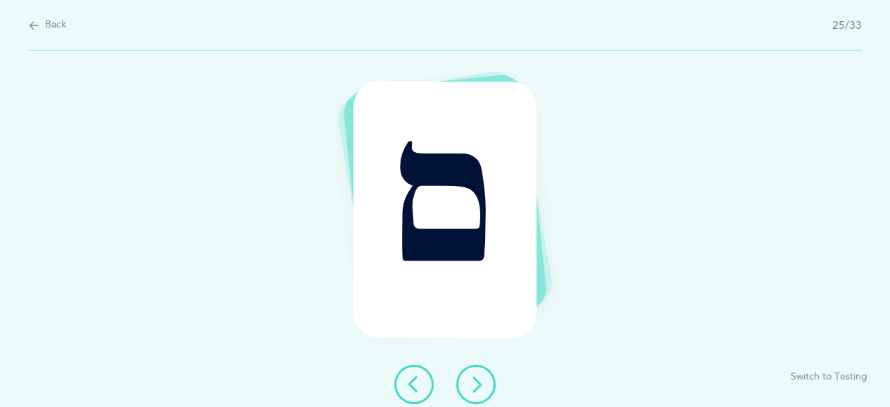
click at [478, 368] on button at bounding box center [475, 384] width 39 height 39
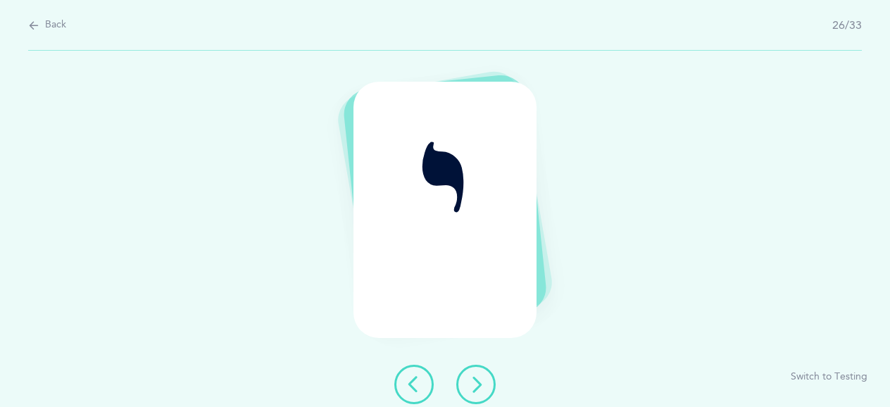
click at [478, 368] on button at bounding box center [475, 384] width 39 height 39
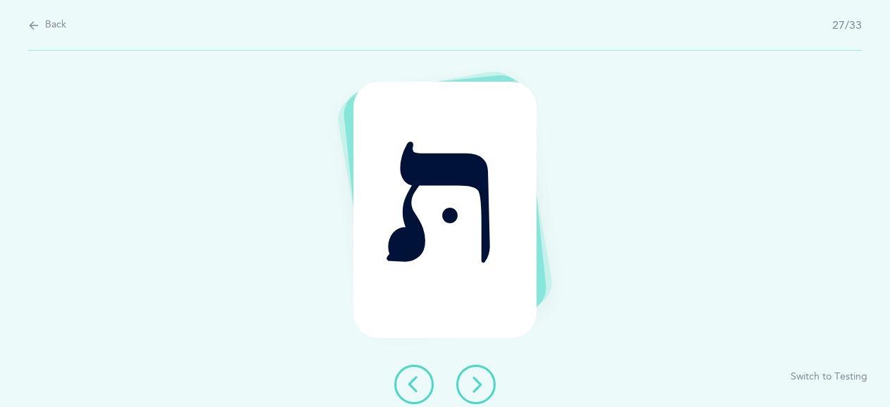
click at [478, 368] on button at bounding box center [475, 384] width 39 height 39
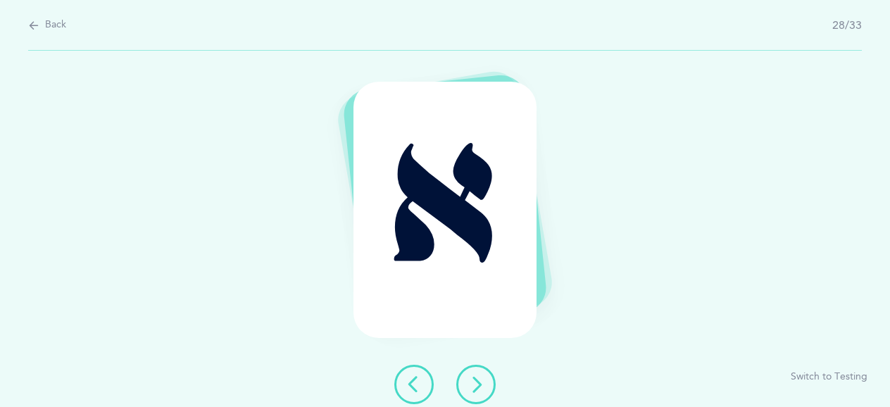
click at [478, 368] on button at bounding box center [475, 384] width 39 height 39
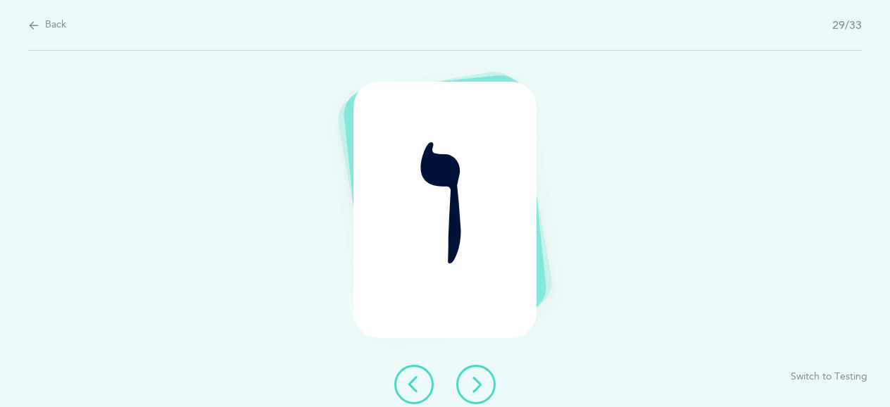
click at [478, 368] on button at bounding box center [475, 384] width 39 height 39
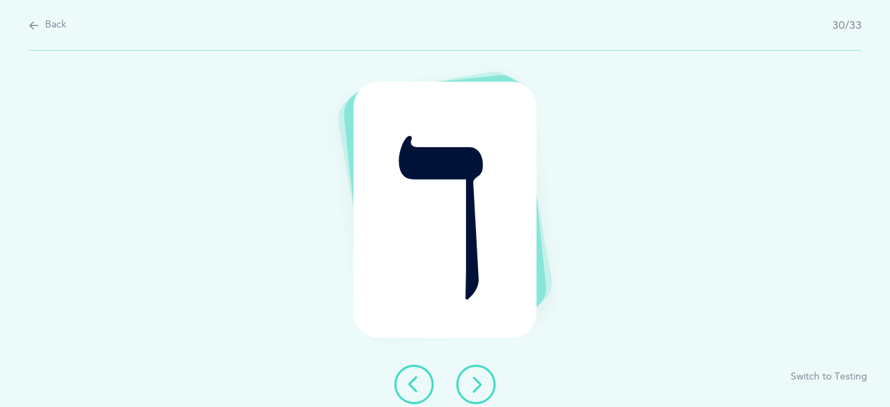
click at [478, 368] on button at bounding box center [475, 384] width 39 height 39
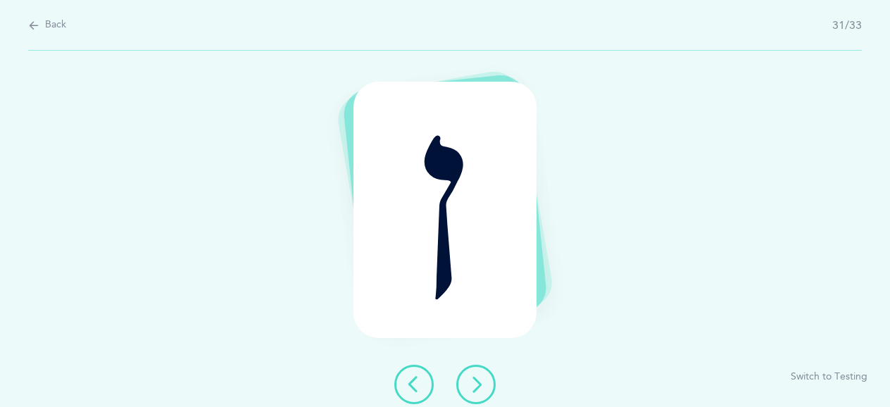
click at [476, 384] on icon at bounding box center [476, 384] width 17 height 17
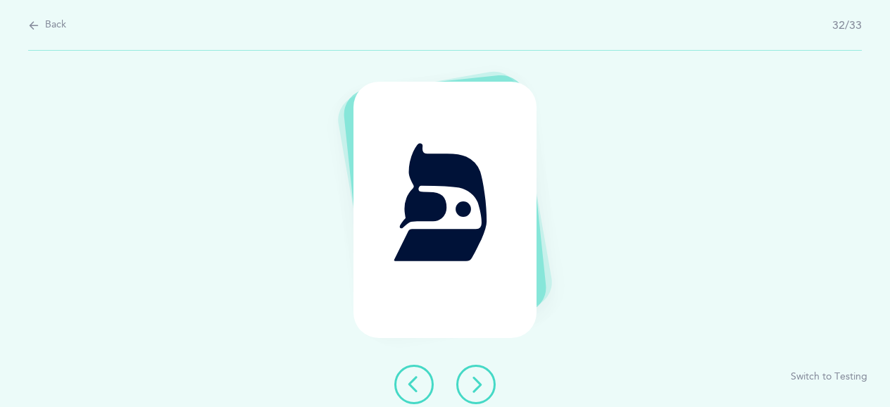
click at [476, 384] on icon at bounding box center [476, 384] width 17 height 17
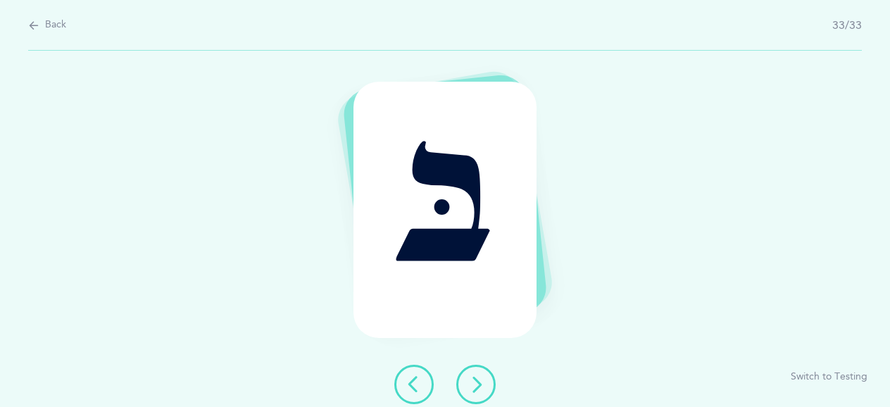
click at [473, 378] on icon at bounding box center [476, 384] width 17 height 17
